Goal: Information Seeking & Learning: Understand process/instructions

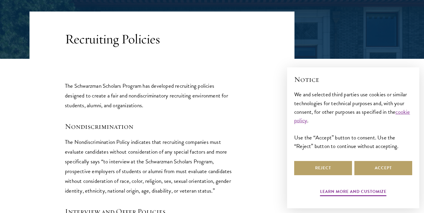
scroll to position [170, 0]
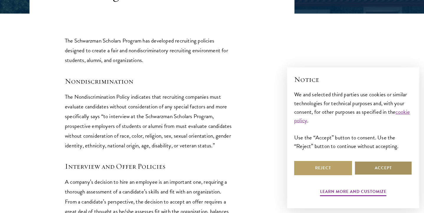
click at [365, 166] on button "Accept" at bounding box center [384, 168] width 58 height 14
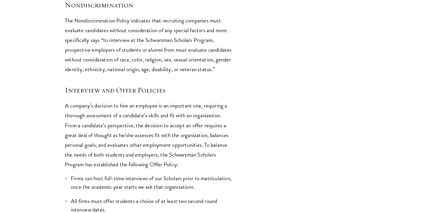
scroll to position [247, 0]
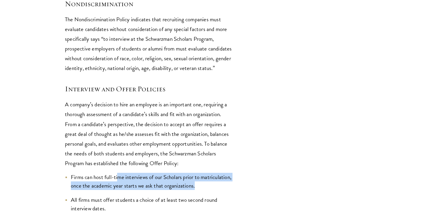
drag, startPoint x: 118, startPoint y: 174, endPoint x: 227, endPoint y: 184, distance: 110.0
click at [227, 184] on li "Firms can host full-time interviews of our Scholars prior to matriculation, onc…" at bounding box center [149, 181] width 168 height 17
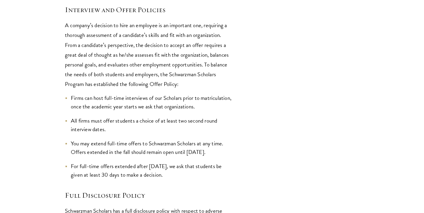
scroll to position [327, 0]
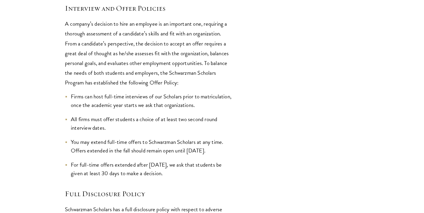
click at [178, 152] on li "You may extend full-time offers to Schwarzman Scholars at any time. Offers exte…" at bounding box center [149, 146] width 168 height 17
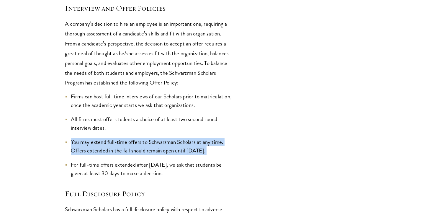
click at [178, 152] on li "You may extend full-time offers to Schwarzman Scholars at any time. Offers exte…" at bounding box center [149, 146] width 168 height 17
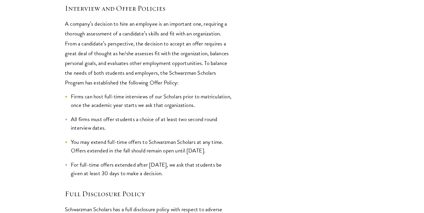
click at [178, 152] on li "You may extend full-time offers to Schwarzman Scholars at any time. Offers exte…" at bounding box center [149, 146] width 168 height 17
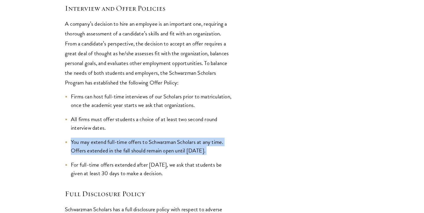
click at [178, 152] on li "You may extend full-time offers to Schwarzman Scholars at any time. Offers exte…" at bounding box center [149, 146] width 168 height 17
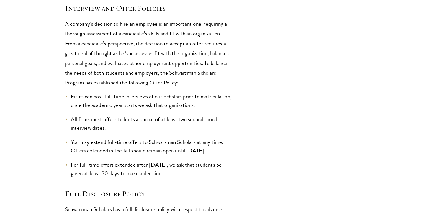
click at [183, 152] on li "You may extend full-time offers to Schwarzman Scholars at any time. Offers exte…" at bounding box center [149, 146] width 168 height 17
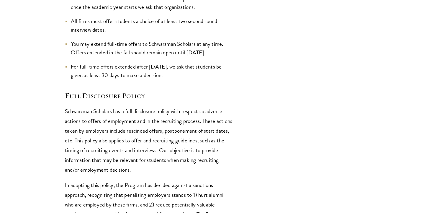
scroll to position [434, 0]
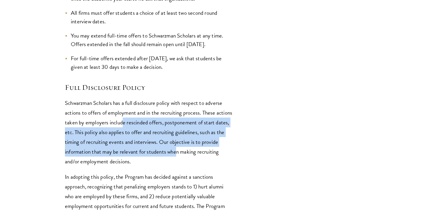
drag, startPoint x: 140, startPoint y: 117, endPoint x: 176, endPoint y: 149, distance: 48.1
click at [177, 149] on p "Schwarzman Scholars has a full disclosure policy with respect to adverse action…" at bounding box center [149, 132] width 168 height 68
click at [176, 149] on p "Schwarzman Scholars has a full disclosure policy with respect to adverse action…" at bounding box center [149, 132] width 168 height 68
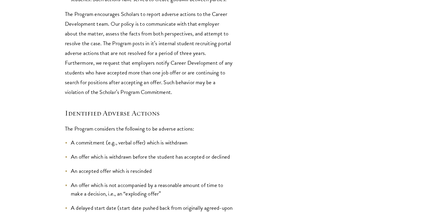
scroll to position [774, 0]
drag, startPoint x: 133, startPoint y: 138, endPoint x: 174, endPoint y: 137, distance: 41.3
click at [174, 133] on p "The Program considers the following to be adverse actions:" at bounding box center [149, 129] width 168 height 10
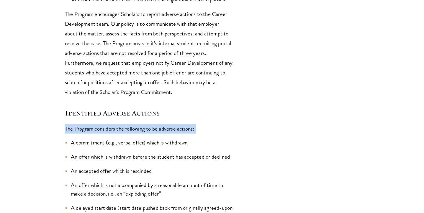
click at [174, 133] on p "The Program considers the following to be adverse actions:" at bounding box center [149, 129] width 168 height 10
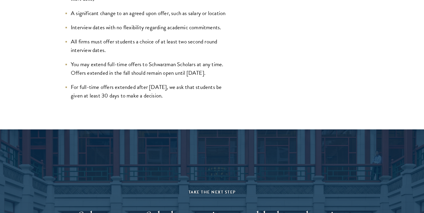
scroll to position [992, 0]
